Goal: Book appointment/travel/reservation

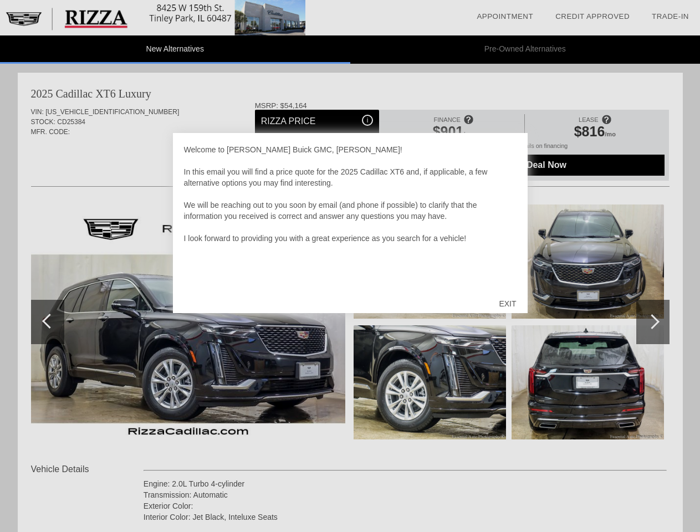
click at [505, 17] on link "Appointment" at bounding box center [504, 16] width 56 height 8
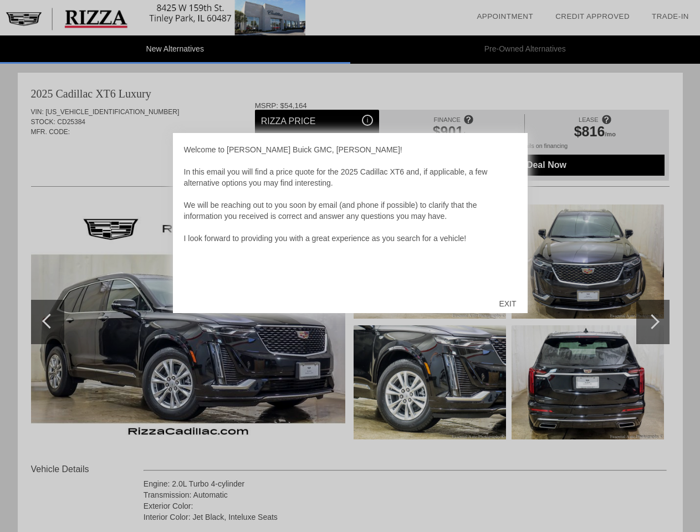
click at [507, 304] on div "EXIT" at bounding box center [506, 303] width 39 height 33
